Goal: Task Accomplishment & Management: Manage account settings

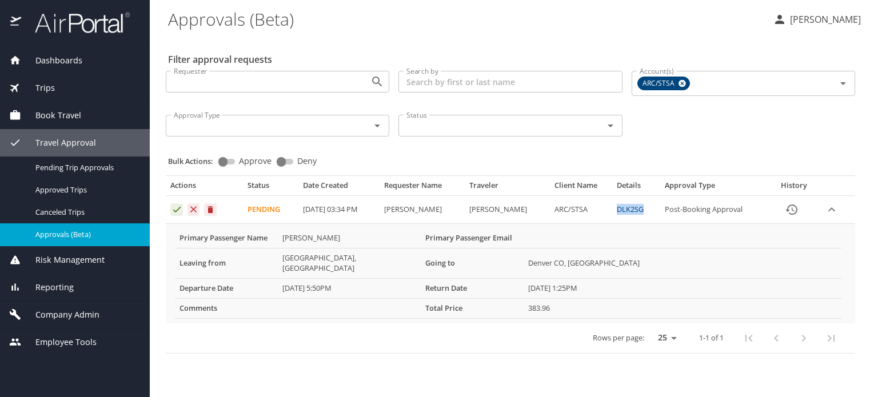
drag, startPoint x: 617, startPoint y: 210, endPoint x: 649, endPoint y: 210, distance: 31.4
click at [649, 210] on td "DLK2SG" at bounding box center [636, 210] width 49 height 28
copy link "DLK2SG"
click at [639, 211] on link "DLK2SG" at bounding box center [630, 209] width 27 height 10
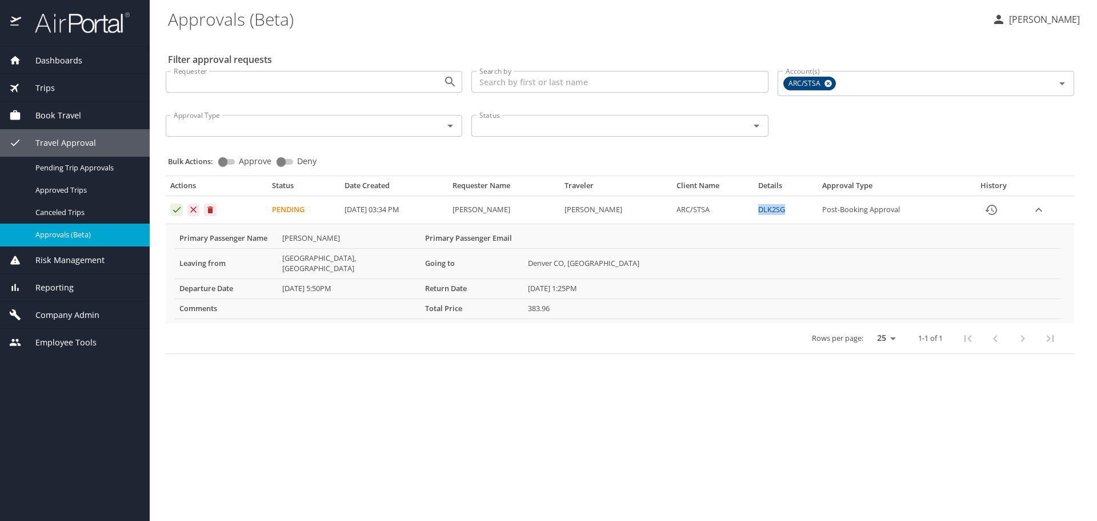
click at [772, 207] on link "DLK2SG" at bounding box center [771, 209] width 27 height 10
click at [173, 210] on icon "Approval table" at bounding box center [176, 209] width 11 height 11
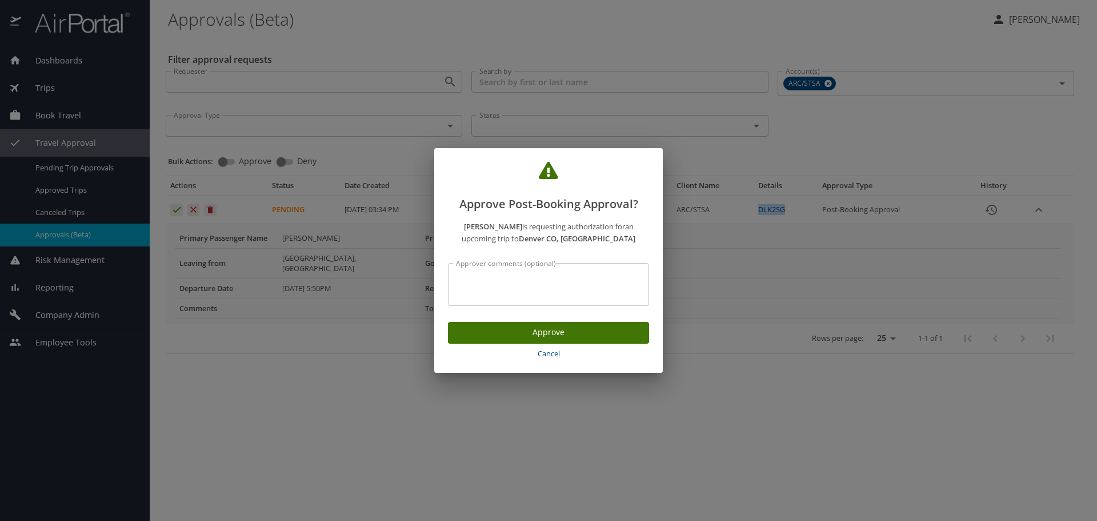
click at [617, 336] on span "Approve" at bounding box center [548, 332] width 183 height 14
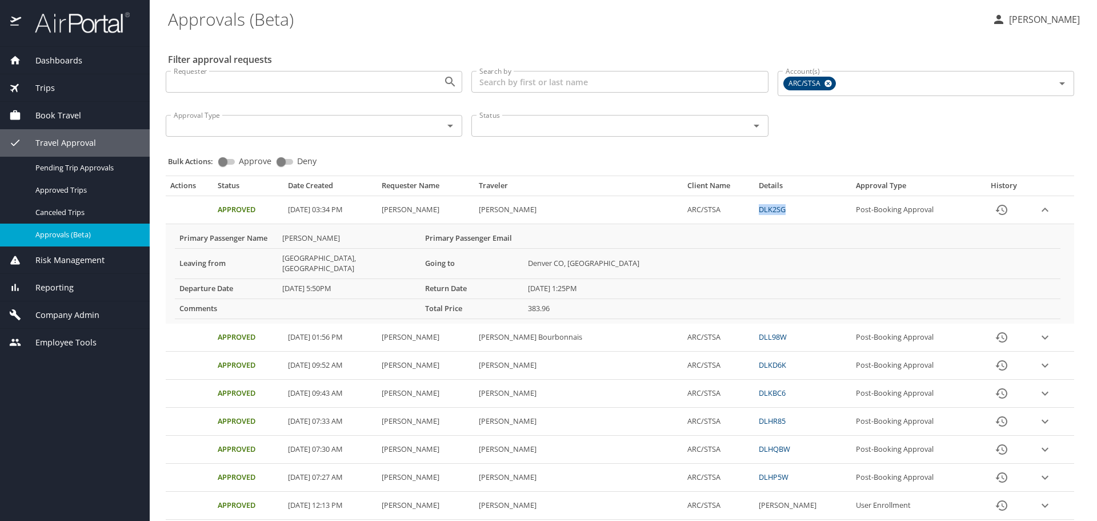
click at [63, 81] on div "Trips" at bounding box center [75, 87] width 150 height 27
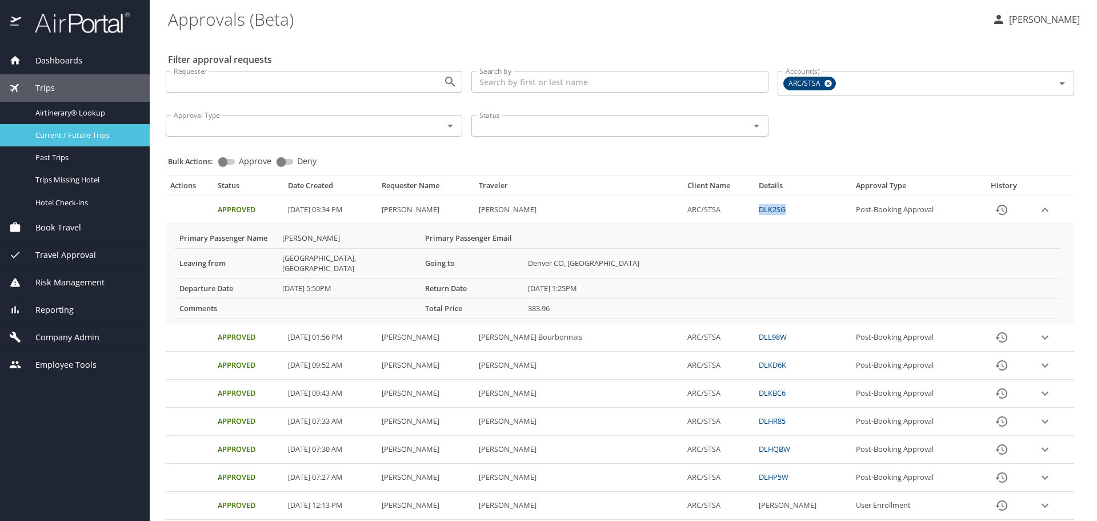
click at [73, 130] on span "Current / Future Trips" at bounding box center [85, 135] width 101 height 11
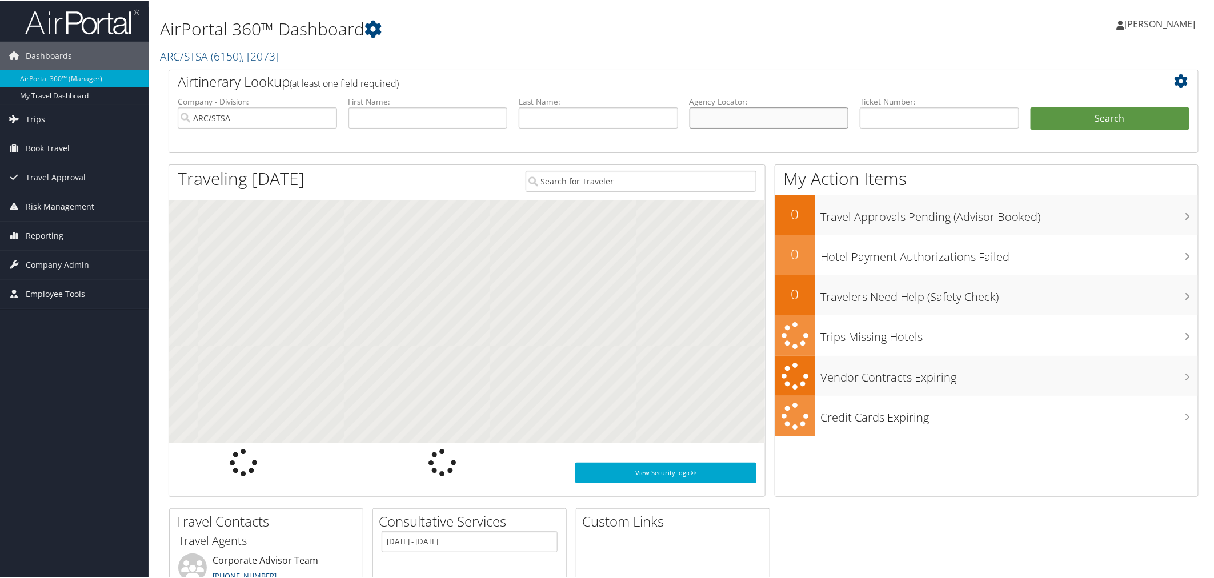
click at [801, 110] on input "text" at bounding box center [769, 116] width 159 height 21
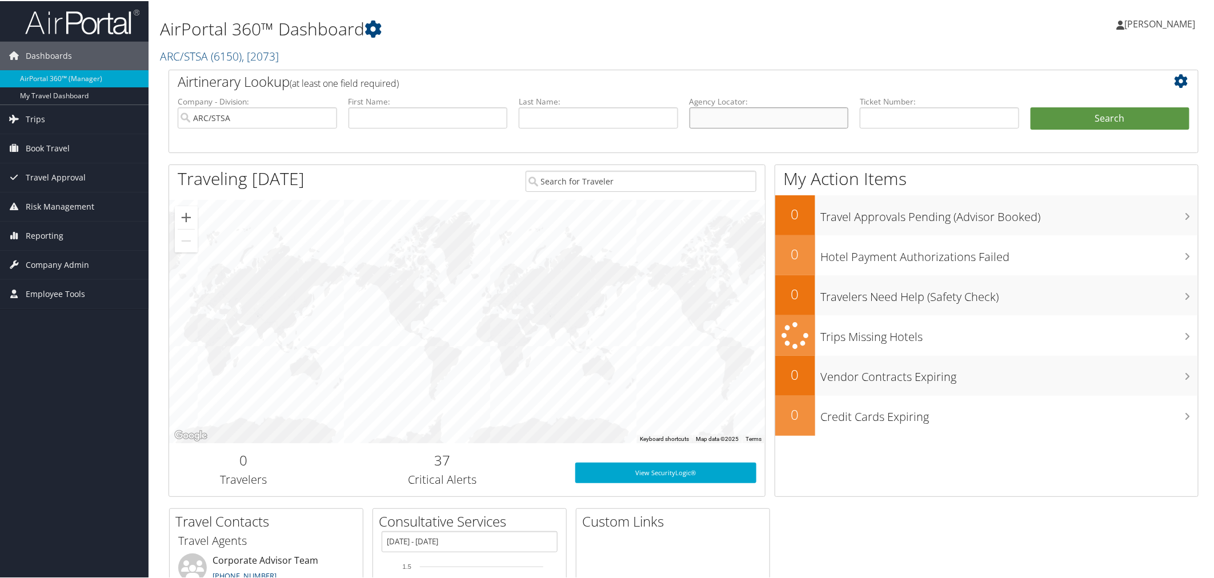
paste input "DLK2SG"
type input "DLK2SG"
click at [1129, 115] on button "Search" at bounding box center [1110, 117] width 159 height 23
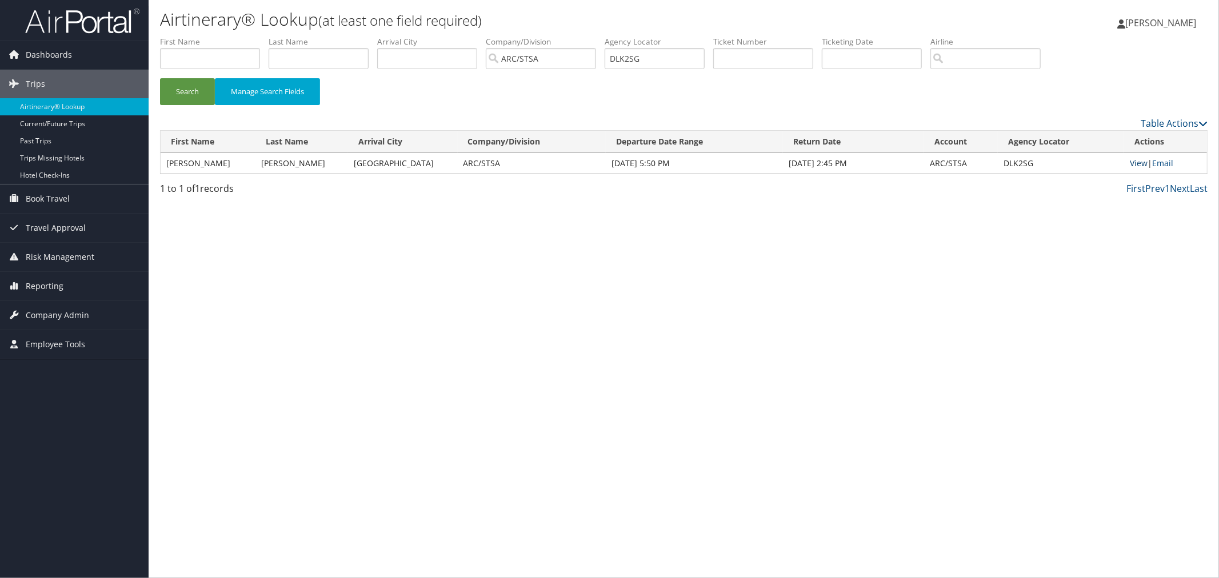
click at [1139, 161] on link "View" at bounding box center [1139, 163] width 18 height 11
